Goal: Task Accomplishment & Management: Complete application form

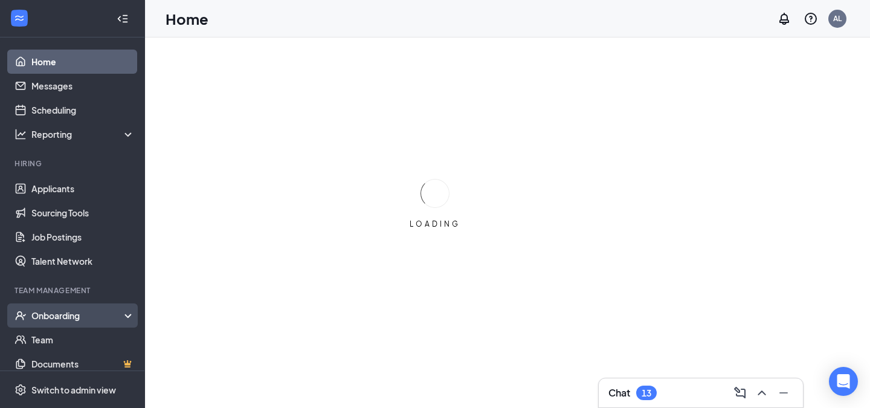
click at [117, 317] on div "Onboarding" at bounding box center [77, 315] width 93 height 12
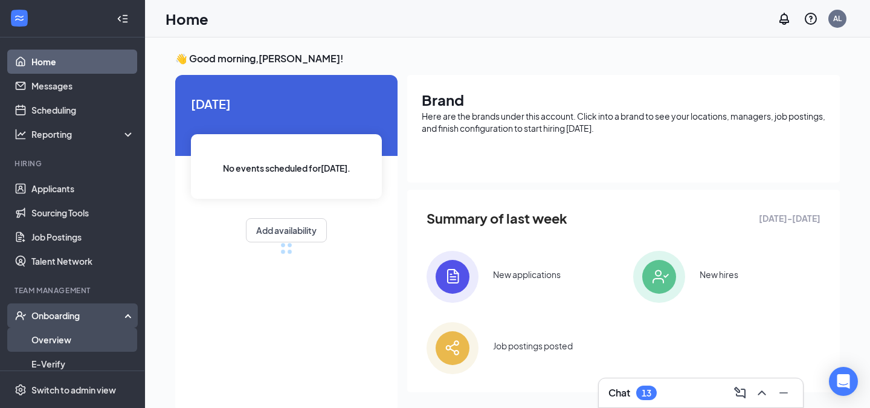
click at [94, 345] on link "Overview" at bounding box center [82, 339] width 103 height 24
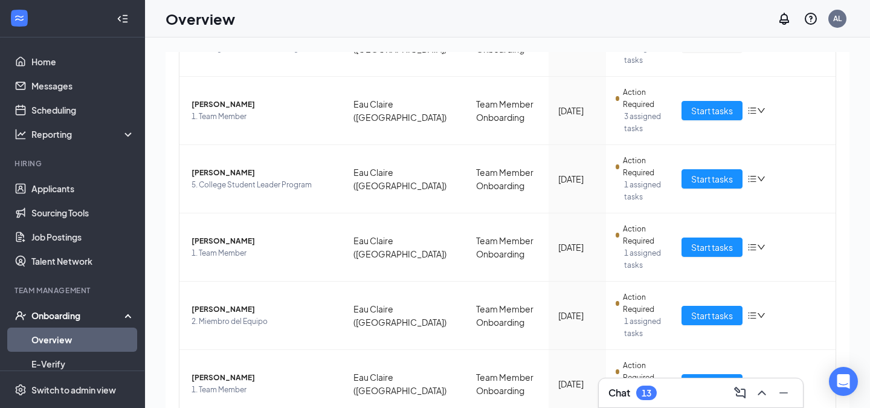
scroll to position [416, 0]
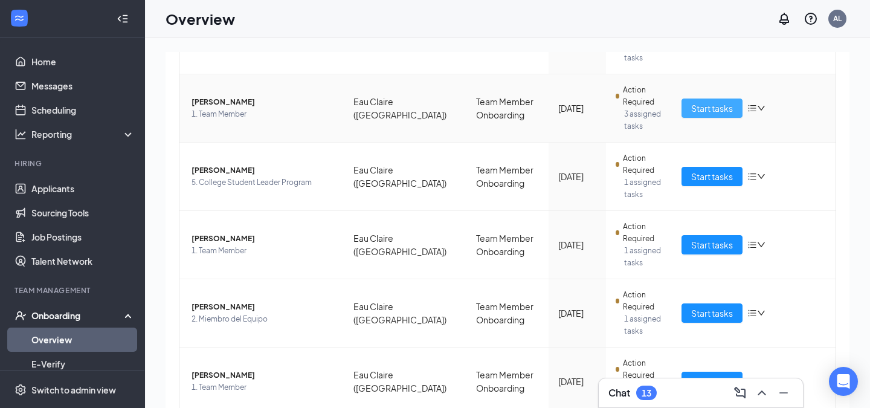
click at [691, 101] on span "Start tasks" at bounding box center [712, 107] width 42 height 13
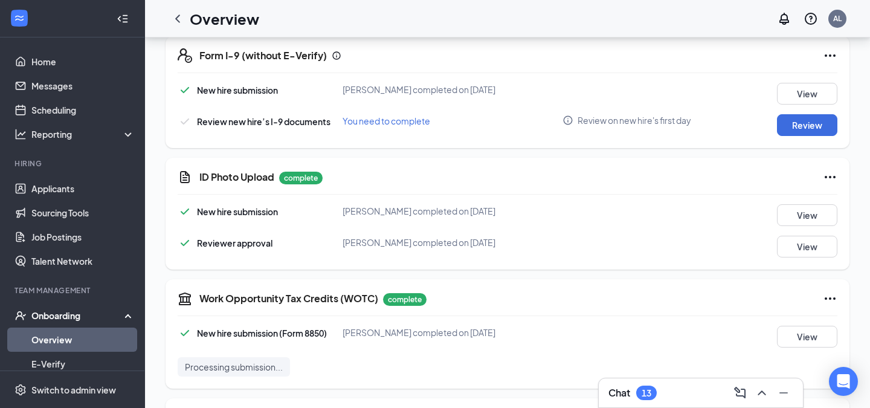
scroll to position [490, 0]
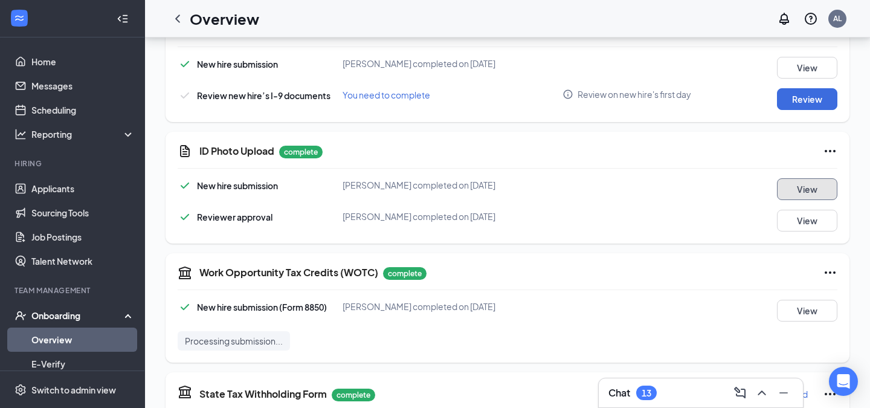
click at [805, 178] on button "View" at bounding box center [807, 189] width 60 height 22
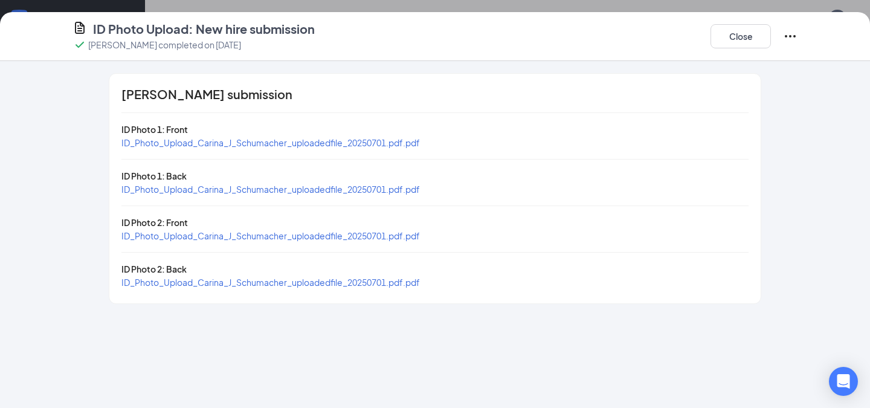
click at [396, 143] on span "ID_Photo_Upload_Carina_J_Schumacher_uploadedfile_20250701.pdf.pdf" at bounding box center [270, 142] width 298 height 11
click at [761, 32] on button "Close" at bounding box center [740, 36] width 60 height 24
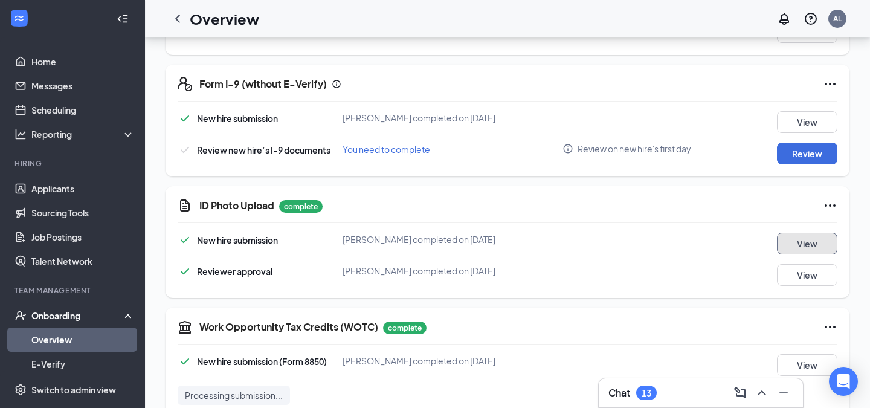
scroll to position [434, 0]
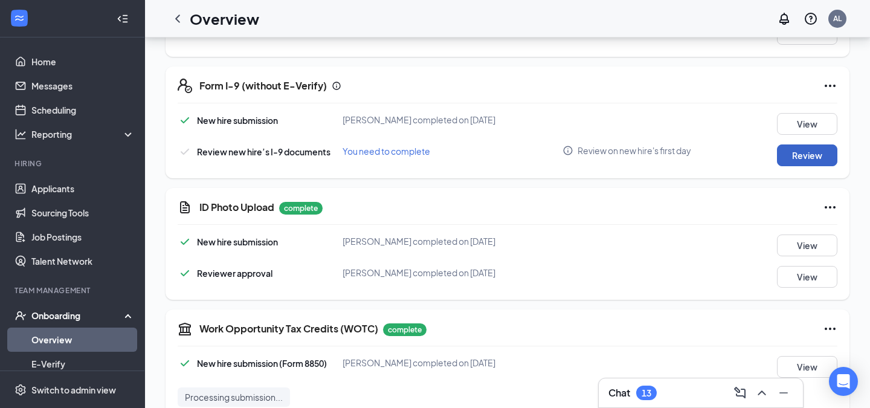
click at [814, 156] on button "Review" at bounding box center [807, 155] width 60 height 22
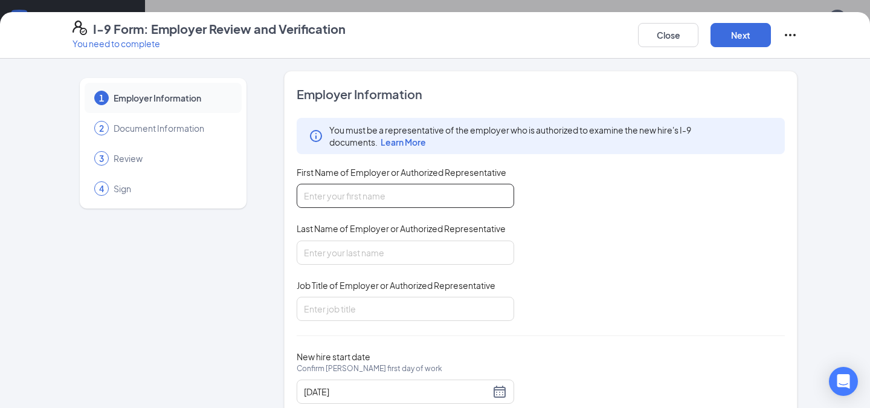
click at [407, 194] on input "First Name of Employer or Authorized Representative" at bounding box center [405, 196] width 217 height 24
type input "[PERSON_NAME]"
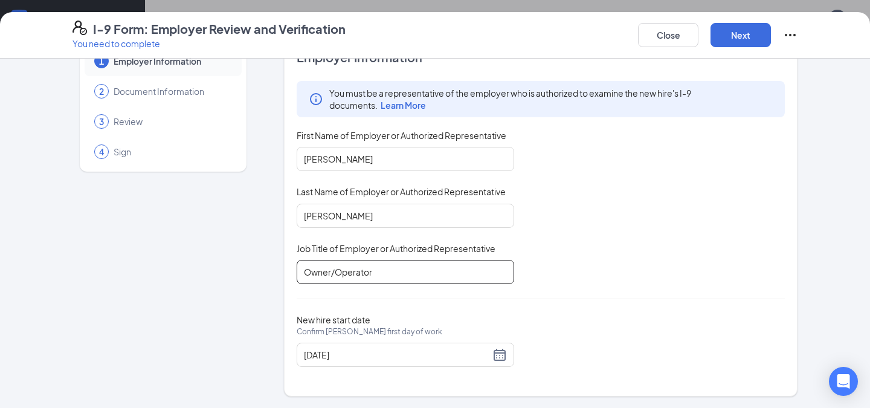
scroll to position [504, 0]
type input "Owner/Operator"
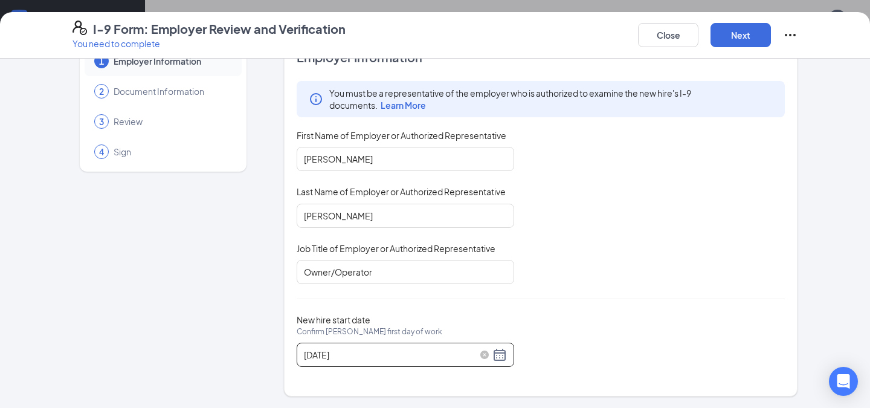
click at [501, 353] on div "[DATE]" at bounding box center [405, 354] width 203 height 14
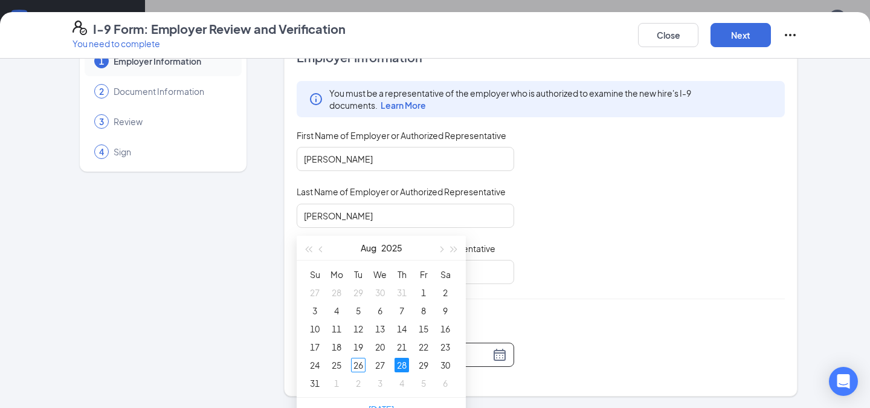
scroll to position [639, 0]
click at [399, 367] on div "28" at bounding box center [401, 363] width 14 height 14
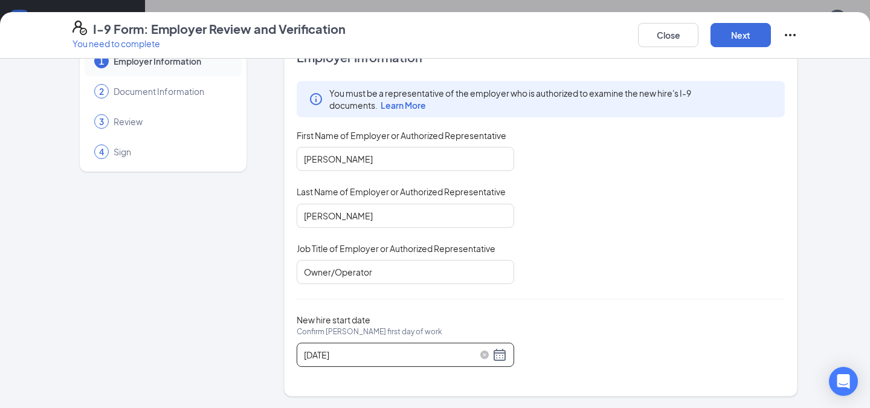
click at [498, 359] on div "[DATE]" at bounding box center [405, 354] width 203 height 14
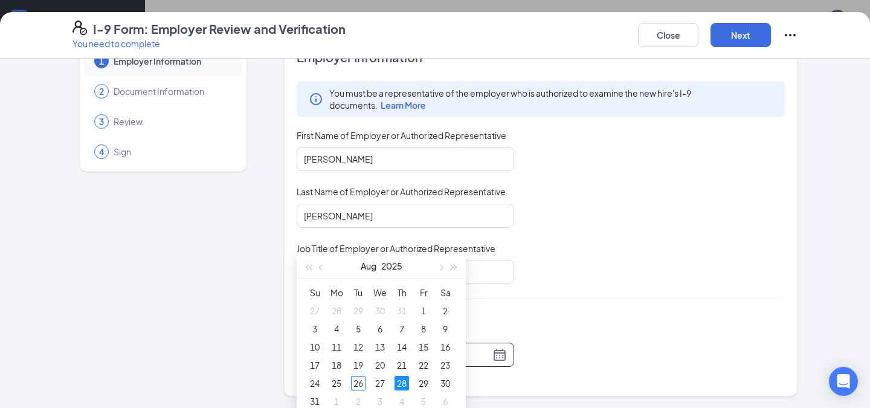
scroll to position [785, 0]
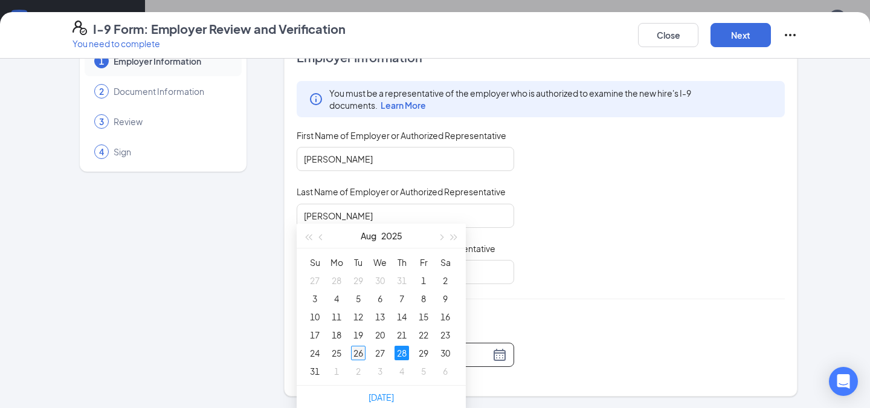
type input "[DATE]"
click at [359, 356] on div "26" at bounding box center [358, 353] width 14 height 14
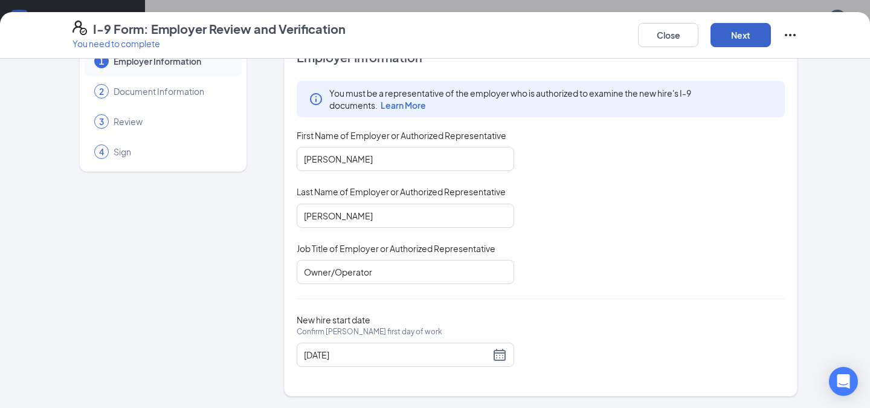
click at [756, 40] on button "Next" at bounding box center [740, 35] width 60 height 24
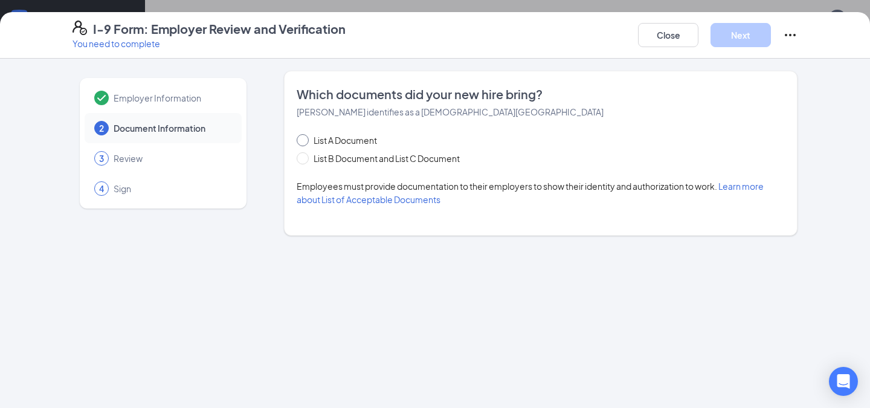
click at [356, 139] on span "List A Document" at bounding box center [345, 139] width 73 height 13
click at [305, 139] on input "List A Document" at bounding box center [301, 138] width 8 height 8
radio input "true"
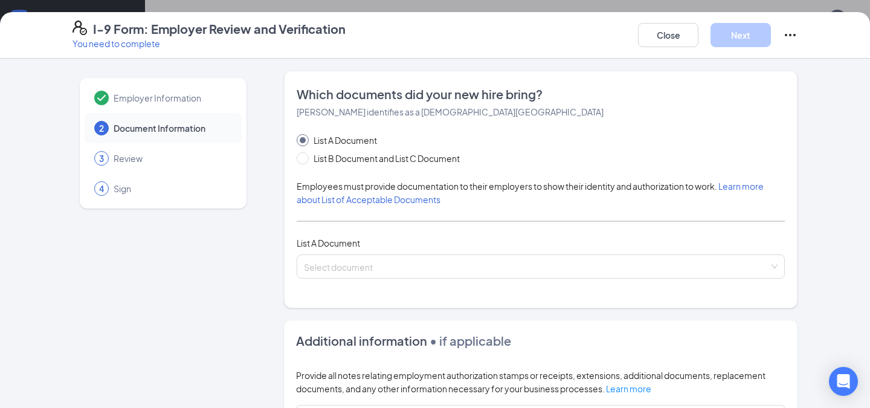
click at [344, 253] on div "List A Document List B Document and List C Document Employees must provide docu…" at bounding box center [541, 205] width 488 height 145
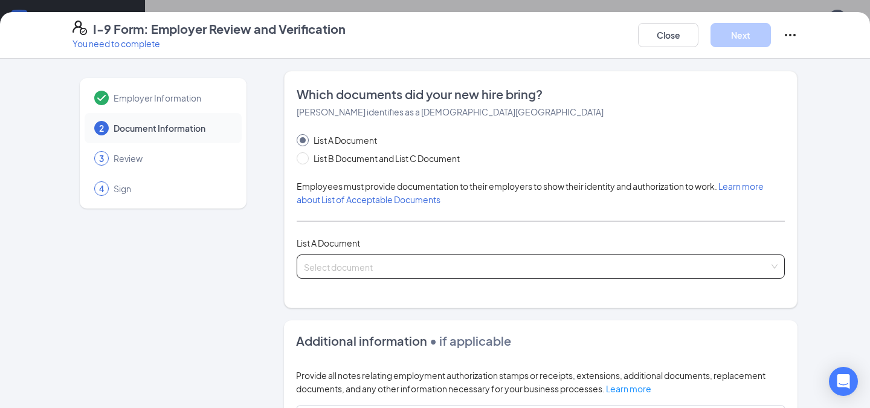
click at [339, 266] on input "search" at bounding box center [536, 264] width 465 height 18
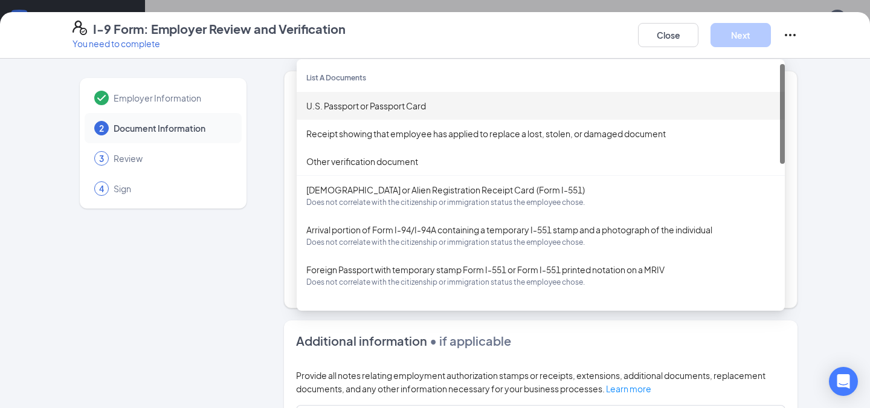
click at [396, 106] on div "U.S. Passport or Passport Card" at bounding box center [540, 105] width 469 height 13
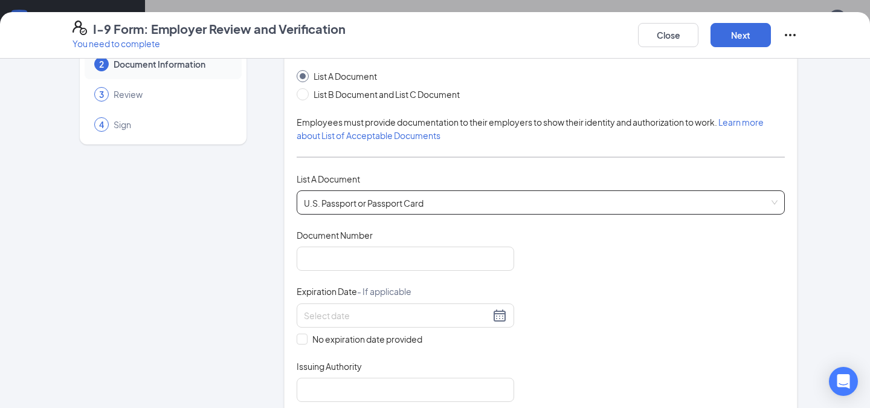
scroll to position [76, 0]
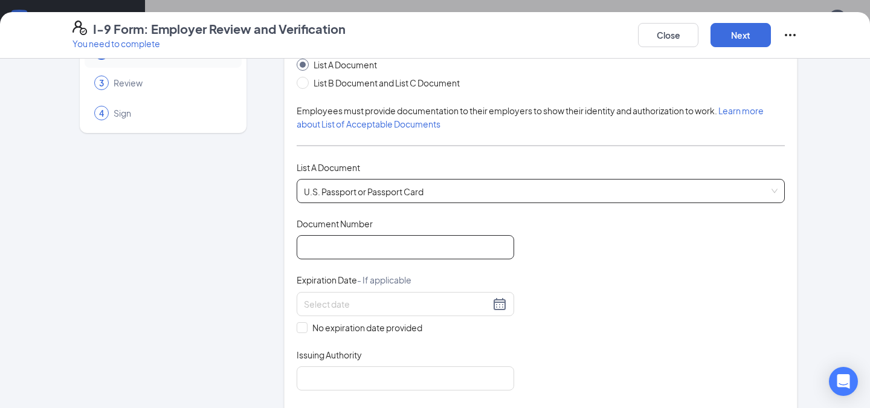
click at [366, 241] on input "Document Number" at bounding box center [405, 247] width 217 height 24
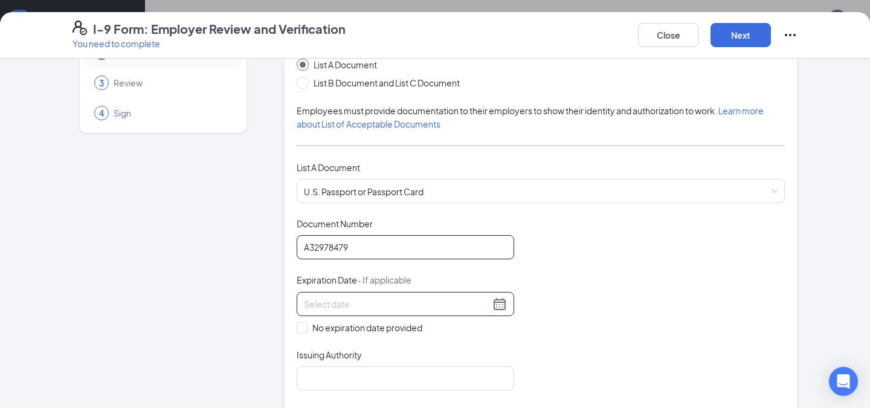
type input "A32978479"
click at [414, 301] on input at bounding box center [397, 303] width 186 height 13
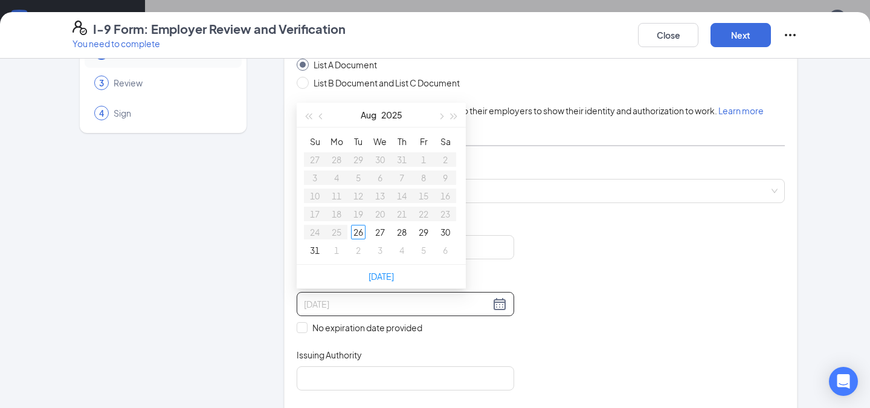
type input "[DATE]"
click at [417, 303] on input at bounding box center [397, 303] width 186 height 13
click at [423, 231] on div "31" at bounding box center [423, 232] width 14 height 14
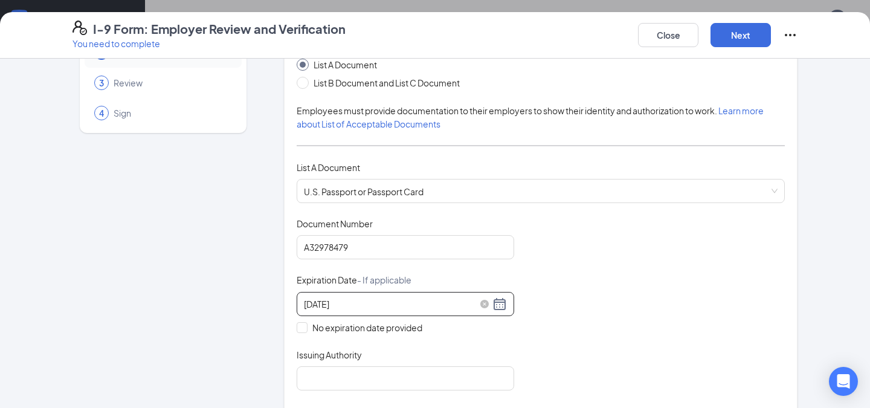
scroll to position [103, 0]
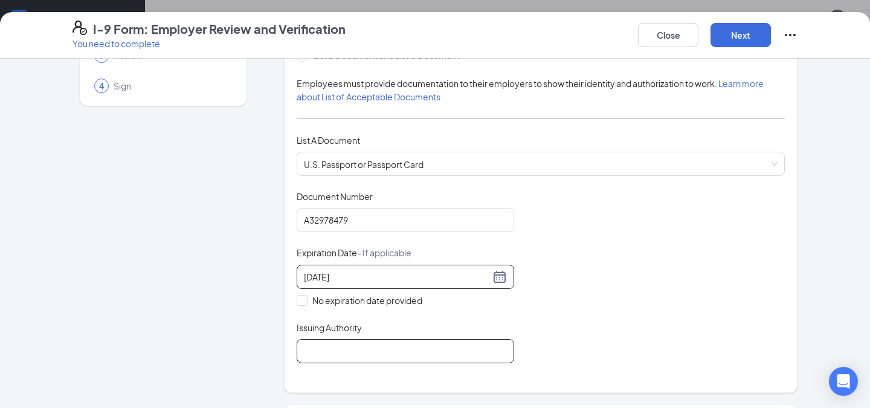
type input "[DATE]"
click at [378, 342] on input "Issuing Authority" at bounding box center [405, 351] width 217 height 24
type input "United States Department of State"
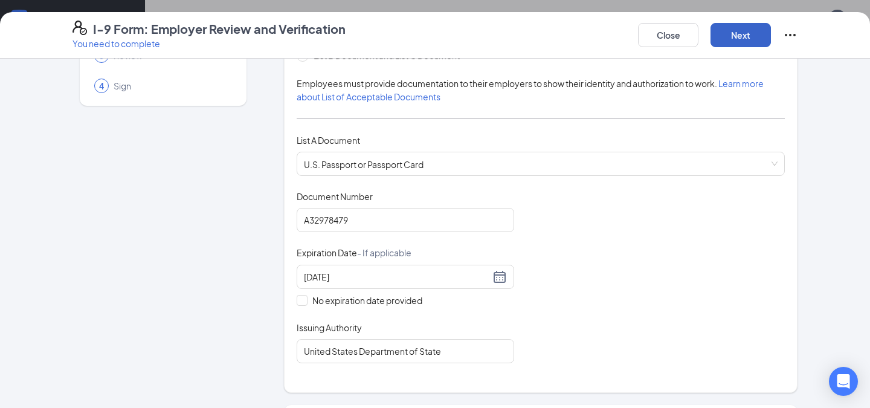
click at [742, 40] on button "Next" at bounding box center [740, 35] width 60 height 24
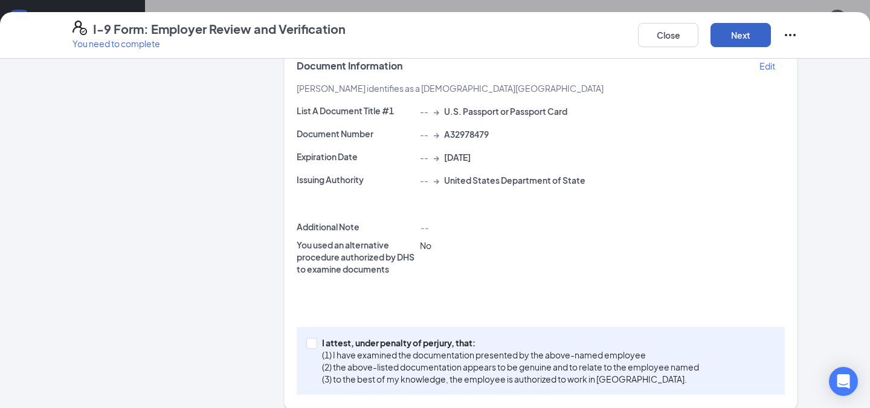
scroll to position [239, 0]
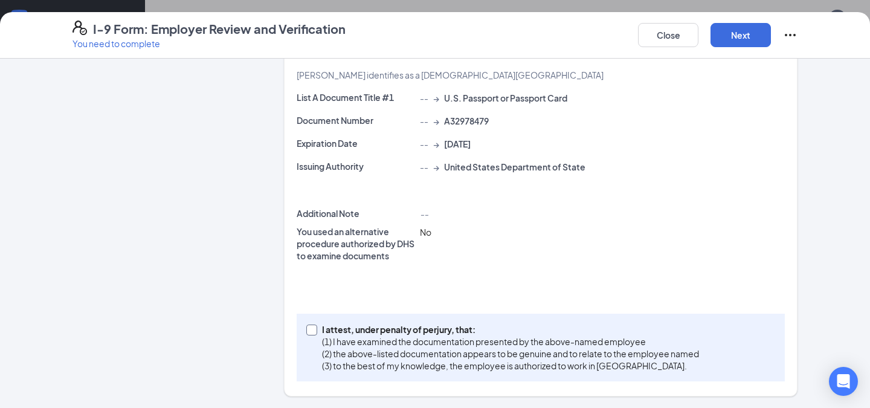
click at [422, 355] on p "(2) the above-listed documentation appears to be genuine and to relate to the e…" at bounding box center [510, 353] width 377 height 12
click at [315, 333] on input "I attest, under penalty of [PERSON_NAME], that: (1) I have examined the documen…" at bounding box center [310, 328] width 8 height 8
checkbox input "true"
click at [726, 34] on button "Next" at bounding box center [740, 35] width 60 height 24
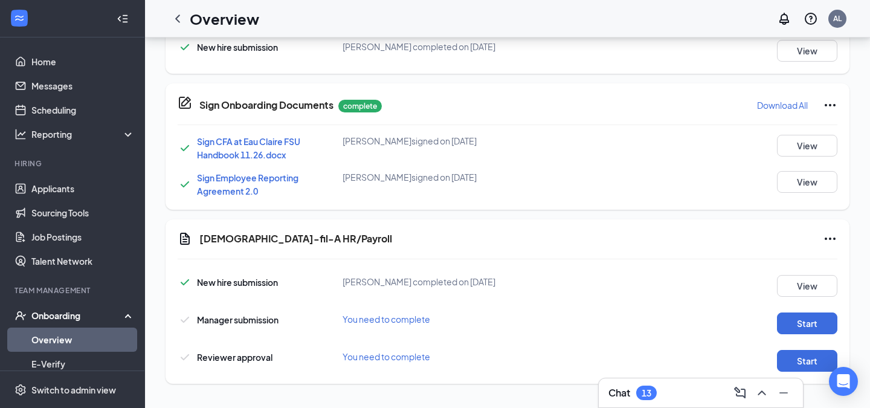
click at [774, 321] on div "Start" at bounding box center [795, 323] width 83 height 22
click at [788, 323] on button "Start" at bounding box center [807, 323] width 60 height 22
click at [818, 358] on button "Start" at bounding box center [807, 361] width 60 height 22
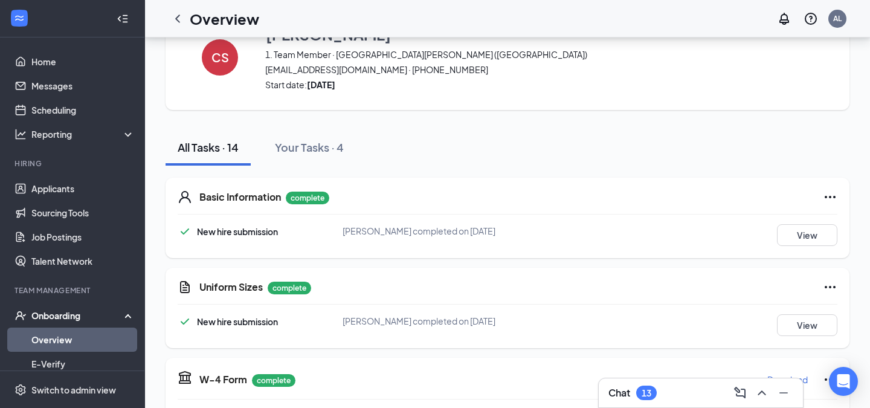
scroll to position [0, 0]
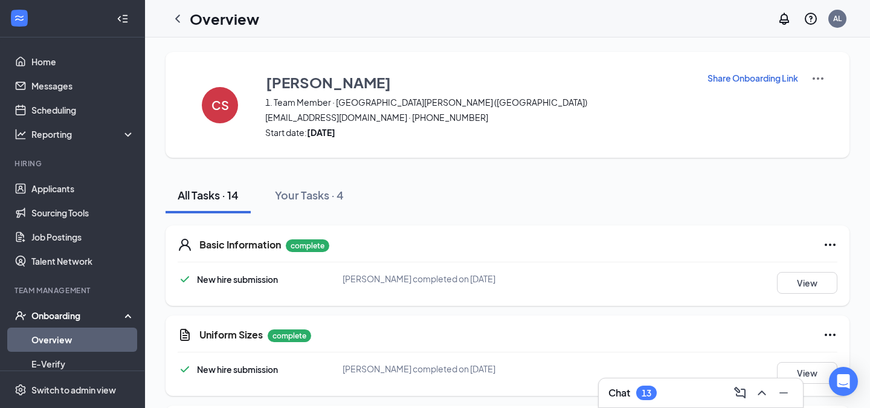
click at [225, 18] on h1 "Overview" at bounding box center [224, 18] width 69 height 21
click at [182, 22] on icon "ChevronLeft" at bounding box center [177, 18] width 14 height 14
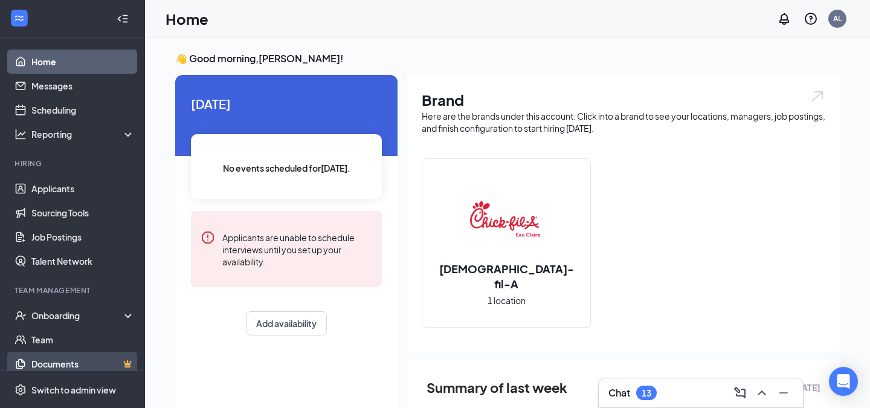
click at [109, 353] on link "Documents" at bounding box center [82, 364] width 103 height 24
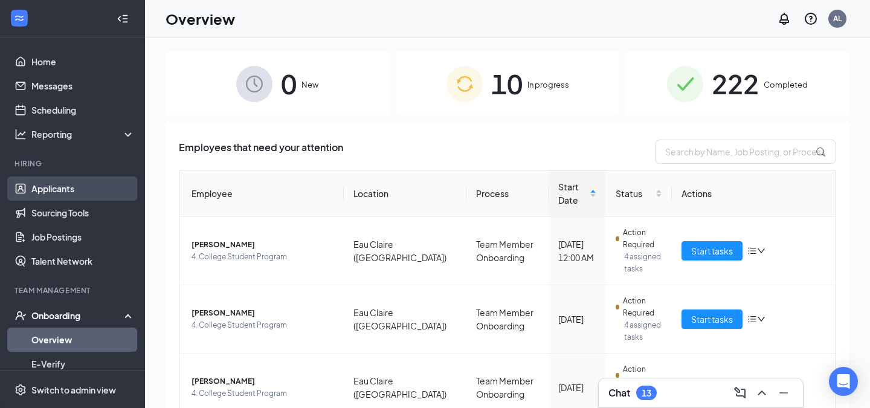
click at [57, 194] on link "Applicants" at bounding box center [82, 188] width 103 height 24
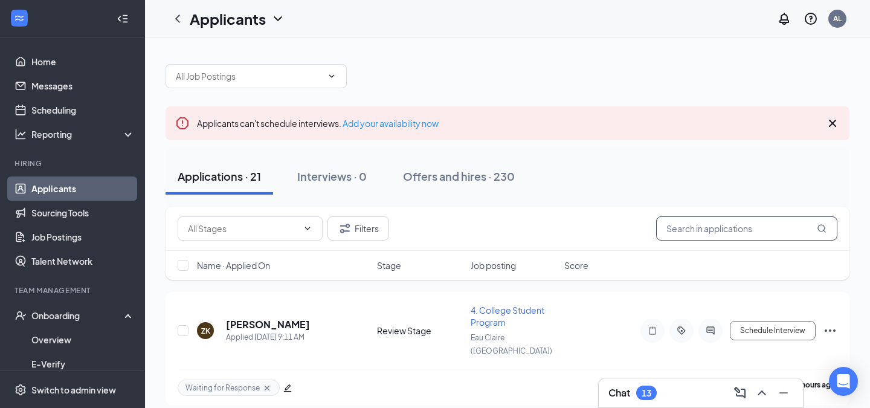
click at [692, 234] on input "text" at bounding box center [746, 228] width 181 height 24
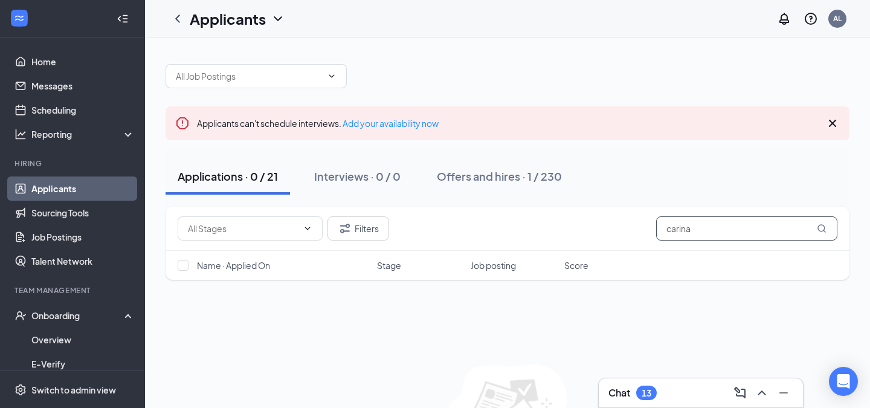
type input "carina"
click at [544, 170] on div "Offers and hires · 1 / 230" at bounding box center [499, 176] width 125 height 15
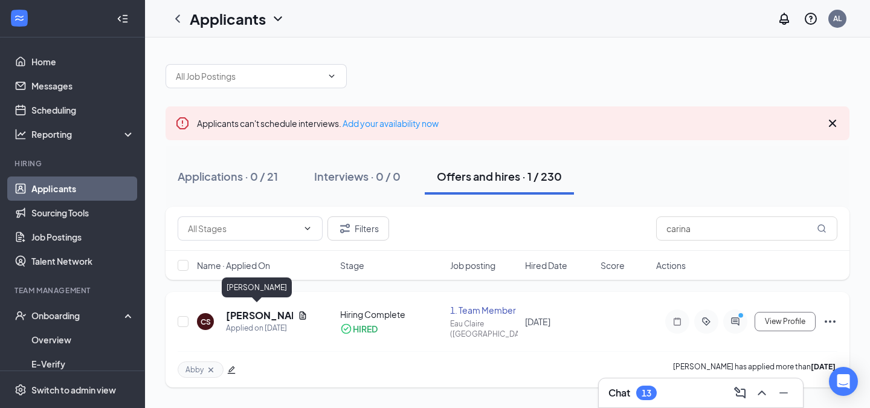
click at [251, 309] on h5 "[PERSON_NAME]" at bounding box center [259, 315] width 67 height 13
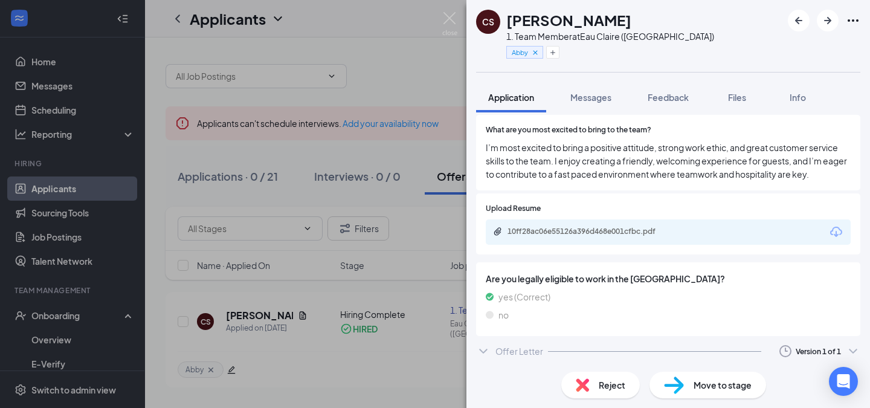
scroll to position [711, 0]
click at [556, 353] on div "Offer Letter Version 1 of 1" at bounding box center [668, 350] width 384 height 24
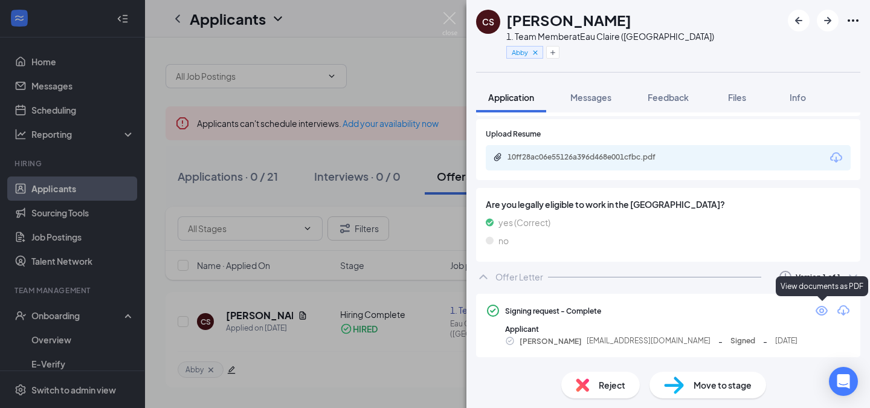
click at [822, 309] on icon "Eye" at bounding box center [821, 311] width 12 height 10
